Goal: Task Accomplishment & Management: Use online tool/utility

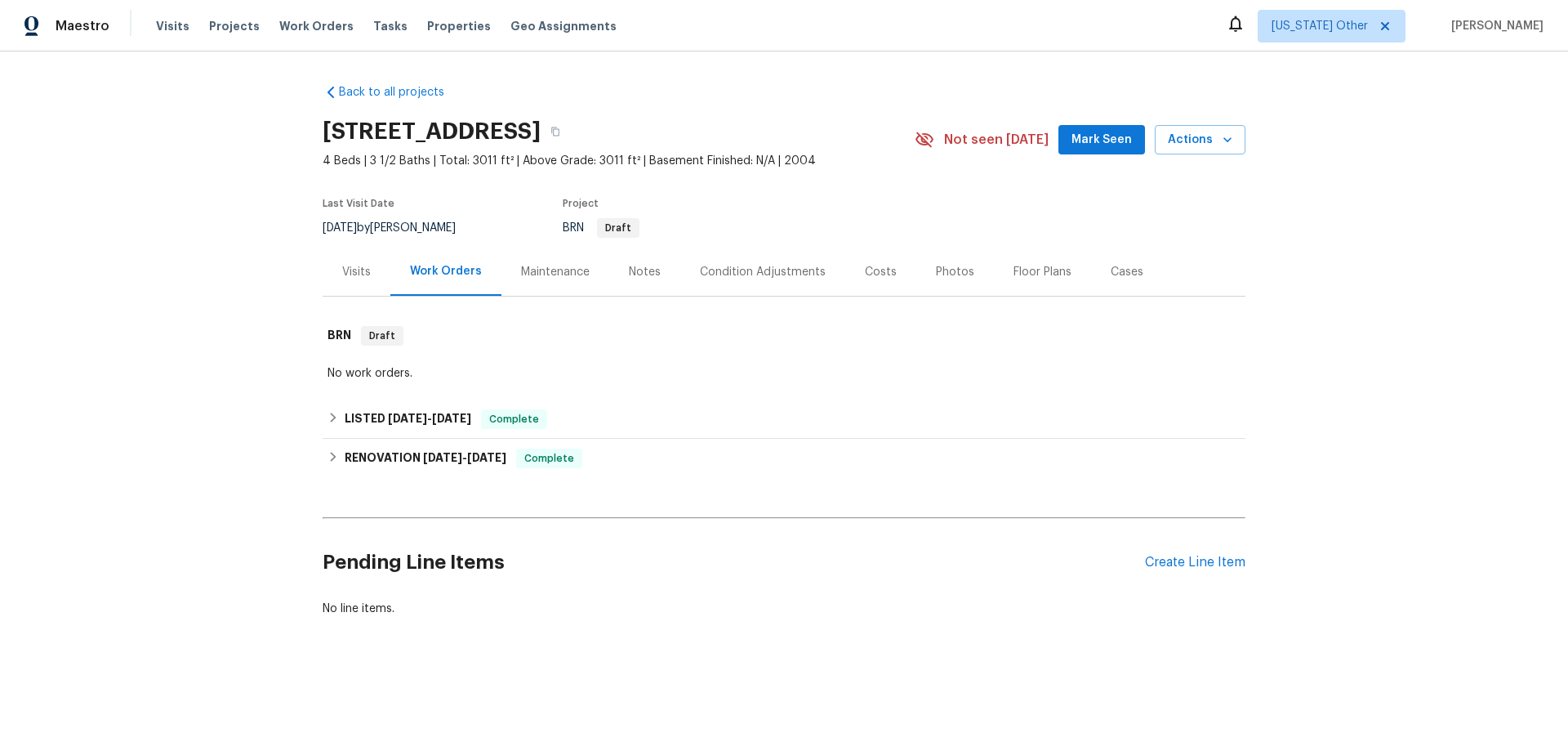
click at [366, 297] on div "Visits Work Orders Maintenance Notes Condition Adjustments Costs Photos Floor P…" at bounding box center [784, 272] width 923 height 49
click at [344, 247] on div "Visits" at bounding box center [356, 271] width 68 height 48
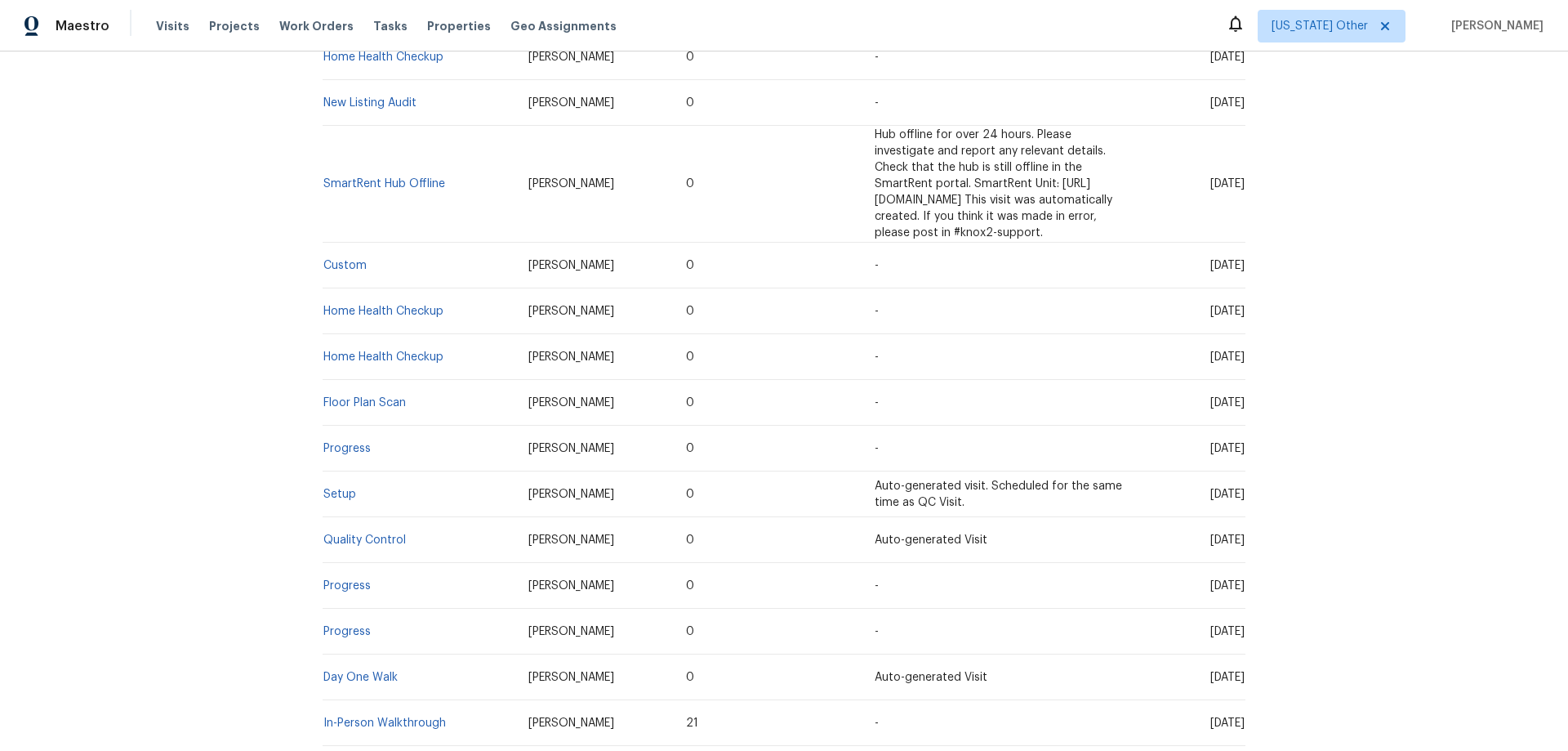
scroll to position [504, 0]
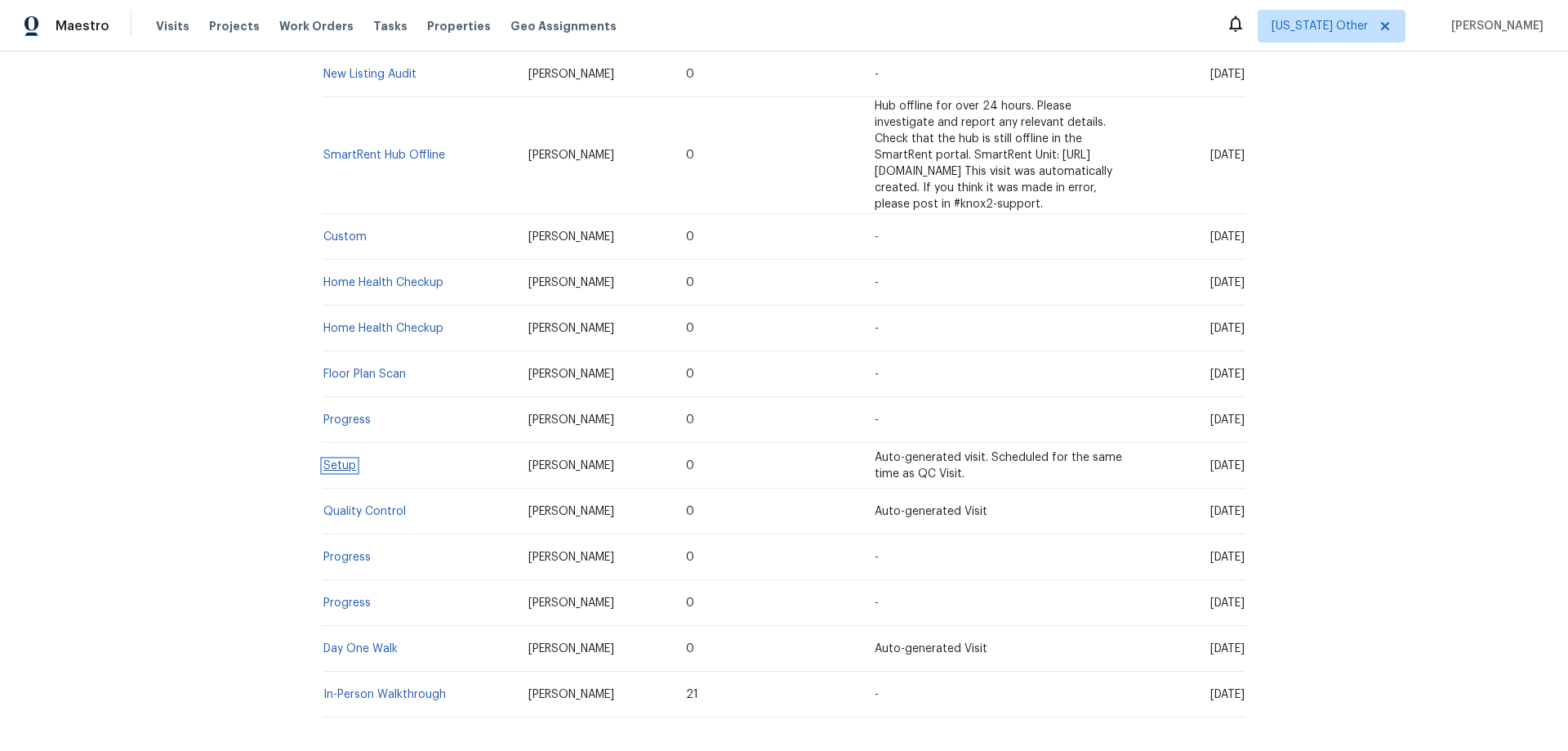
click at [332, 471] on link "Setup" at bounding box center [340, 466] width 33 height 12
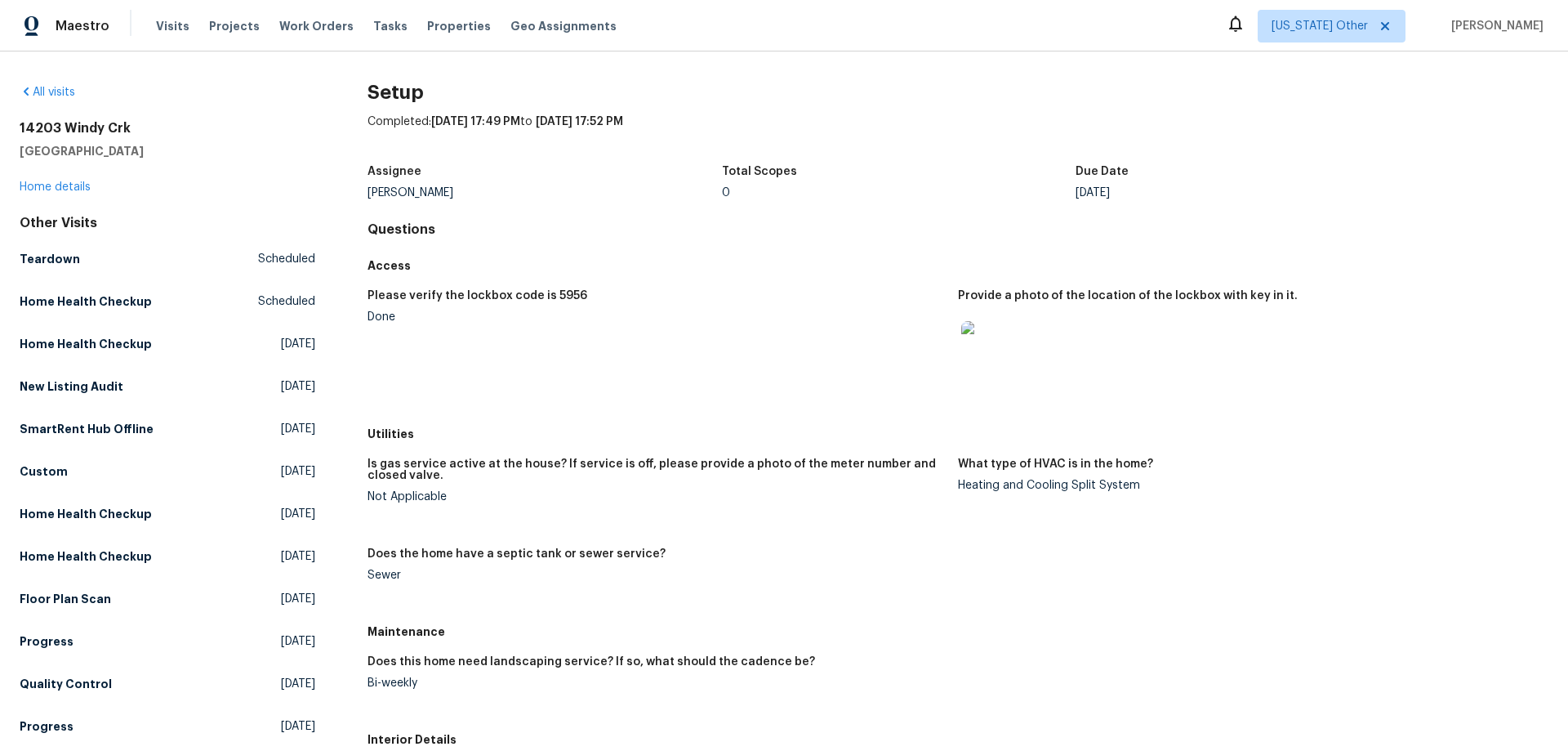
click at [1003, 373] on img at bounding box center [987, 347] width 52 height 52
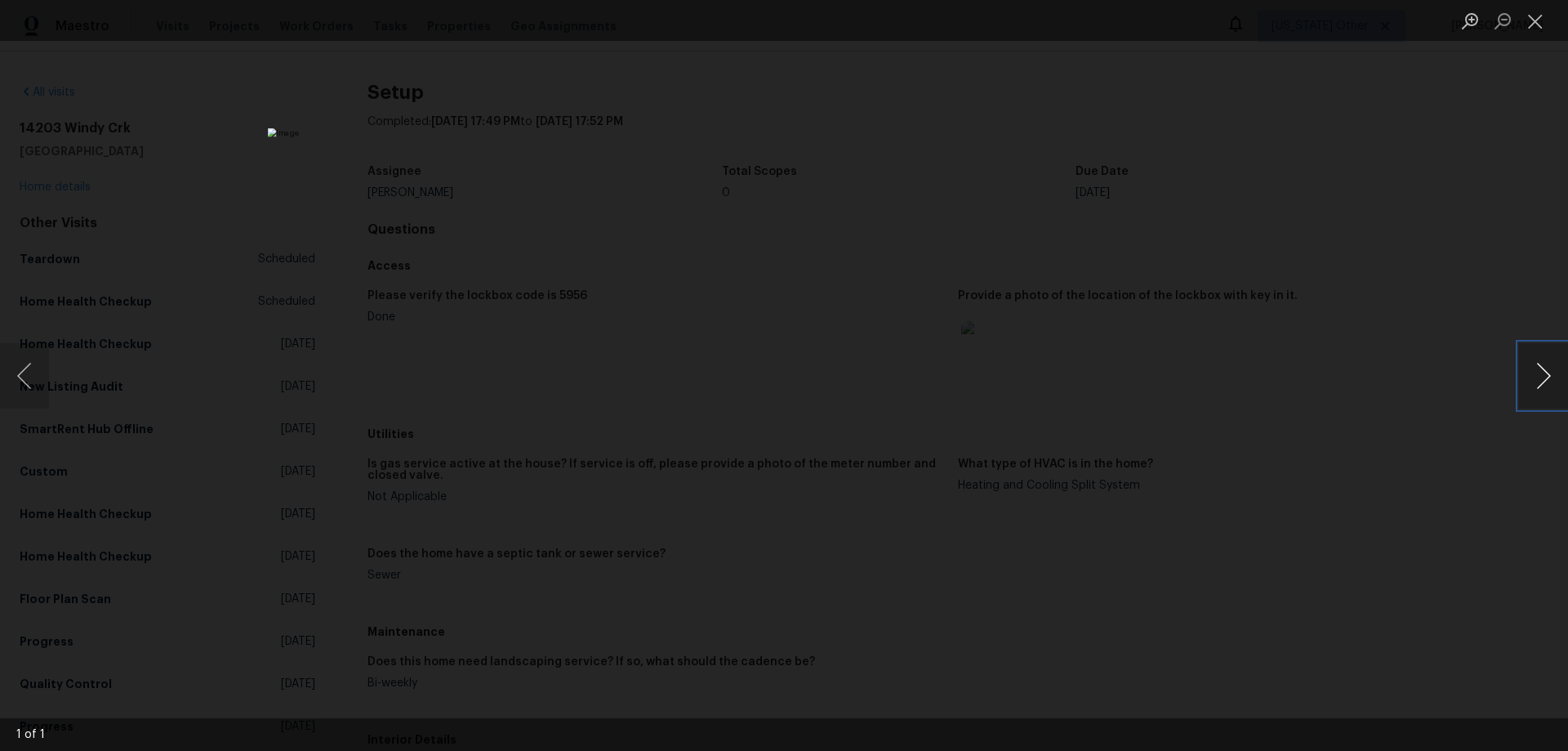
click at [1548, 363] on button "Next image" at bounding box center [1544, 376] width 49 height 66
click at [1527, 45] on div "Lightbox" at bounding box center [784, 375] width 1568 height 751
drag, startPoint x: 1527, startPoint y: 24, endPoint x: 1511, endPoint y: 66, distance: 44.9
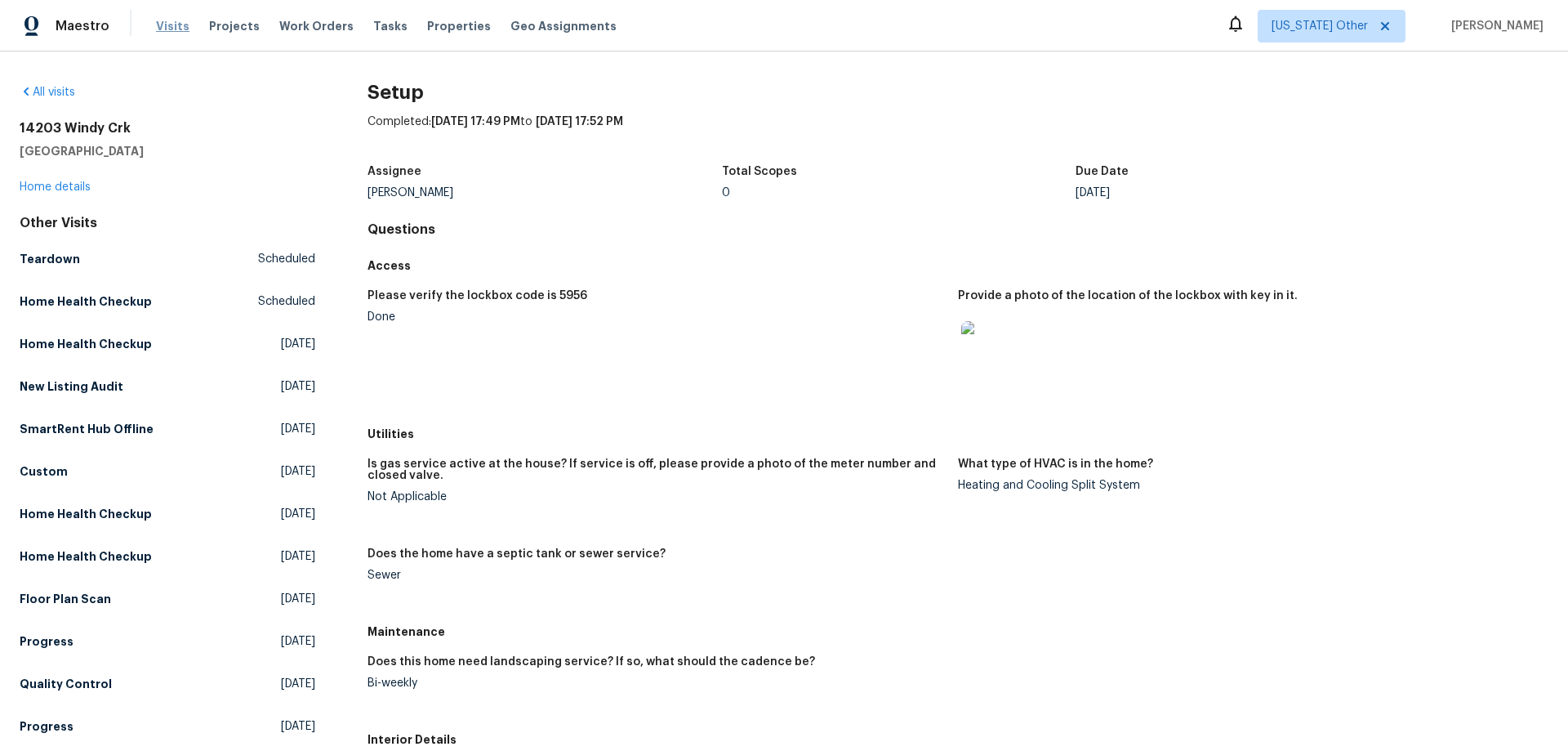
click at [174, 19] on span "Visits" at bounding box center [173, 25] width 34 height 16
